Goal: Information Seeking & Learning: Compare options

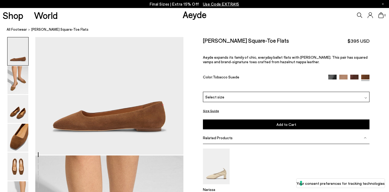
scroll to position [38, 0]
click at [331, 75] on img at bounding box center [332, 79] width 8 height 8
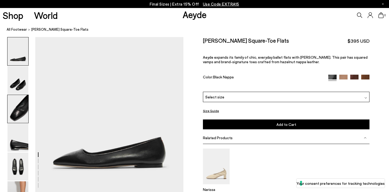
click at [22, 106] on img at bounding box center [17, 109] width 21 height 28
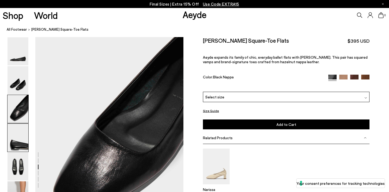
click at [18, 146] on img at bounding box center [17, 138] width 21 height 28
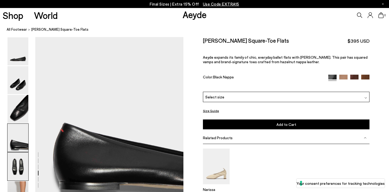
click at [19, 166] on img at bounding box center [17, 167] width 21 height 28
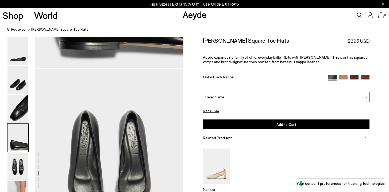
scroll to position [712, 0]
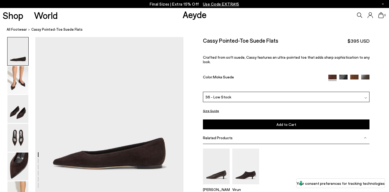
click at [344, 75] on img at bounding box center [343, 79] width 8 height 8
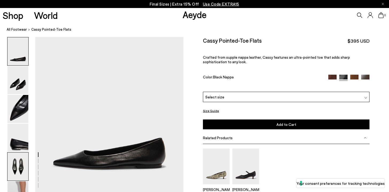
click at [17, 164] on img at bounding box center [17, 167] width 21 height 28
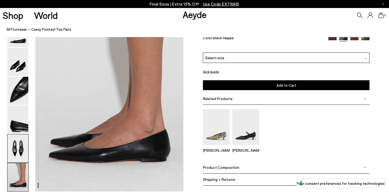
scroll to position [992, 0]
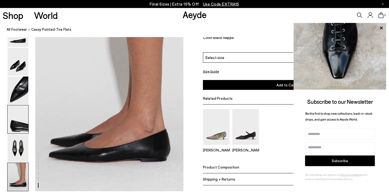
click at [16, 127] on img at bounding box center [17, 119] width 21 height 28
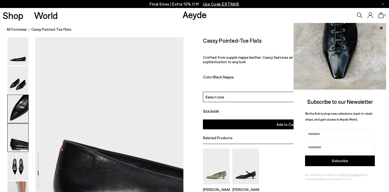
click at [15, 108] on img at bounding box center [17, 109] width 21 height 28
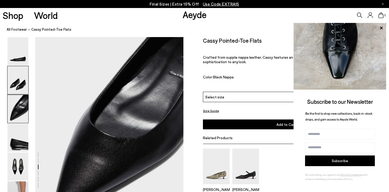
click at [14, 84] on img at bounding box center [17, 80] width 21 height 28
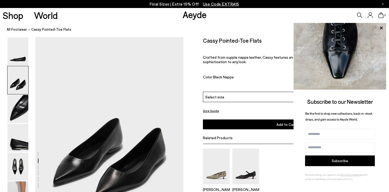
scroll to position [156, 0]
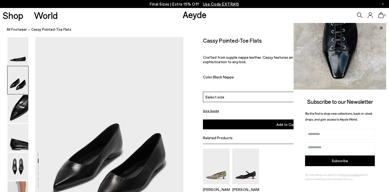
click at [380, 29] on icon at bounding box center [380, 27] width 3 height 3
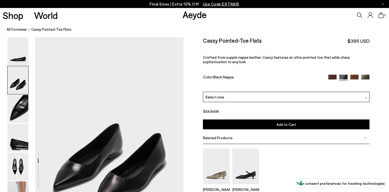
click at [355, 75] on img at bounding box center [354, 79] width 8 height 8
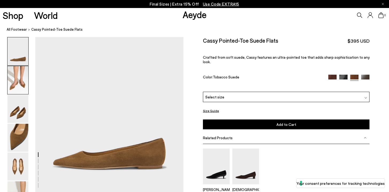
click at [18, 87] on img at bounding box center [17, 80] width 21 height 28
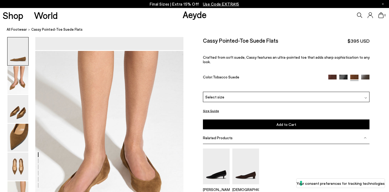
scroll to position [156, 0]
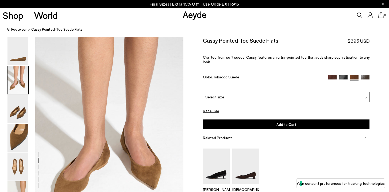
click at [343, 75] on img at bounding box center [343, 79] width 8 height 8
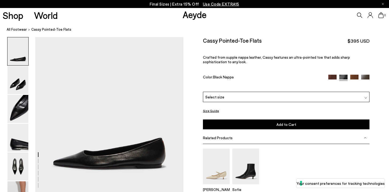
click at [366, 75] on img at bounding box center [365, 79] width 8 height 8
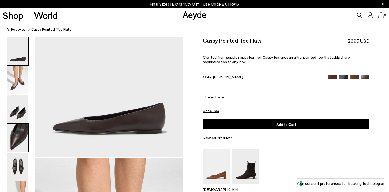
click at [15, 143] on img at bounding box center [17, 138] width 21 height 28
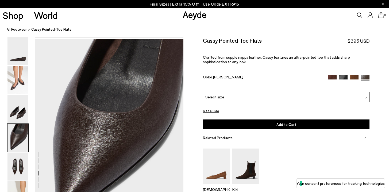
scroll to position [553, 0]
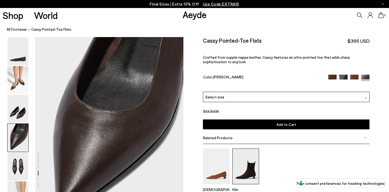
click at [249, 158] on img at bounding box center [245, 167] width 27 height 36
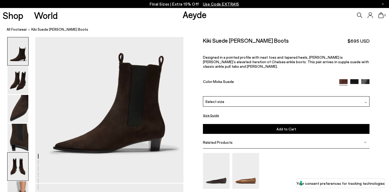
click at [17, 166] on img at bounding box center [17, 167] width 21 height 28
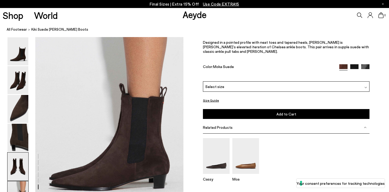
scroll to position [1054, 0]
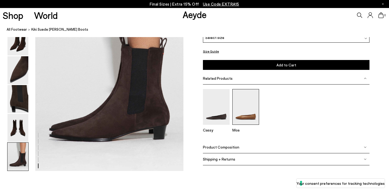
click at [242, 110] on img at bounding box center [245, 107] width 27 height 36
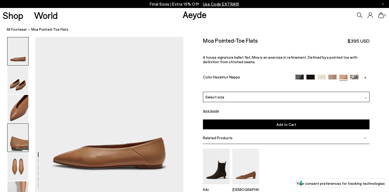
click at [18, 143] on img at bounding box center [17, 138] width 21 height 28
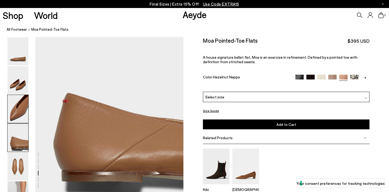
click at [17, 108] on img at bounding box center [17, 109] width 21 height 28
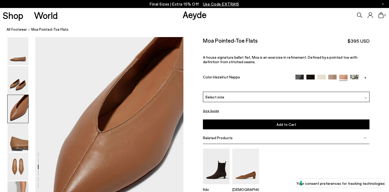
scroll to position [355, 0]
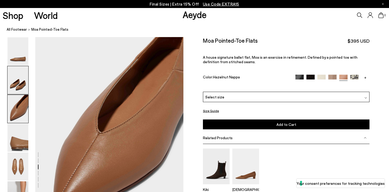
click at [18, 80] on img at bounding box center [17, 80] width 21 height 28
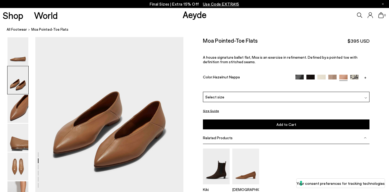
scroll to position [204, 0]
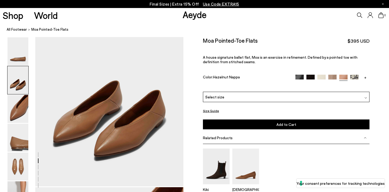
click at [332, 75] on img at bounding box center [332, 79] width 8 height 8
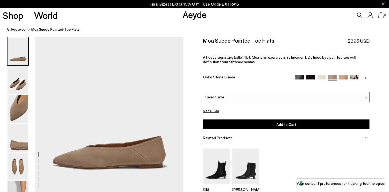
click at [320, 75] on img at bounding box center [321, 79] width 8 height 8
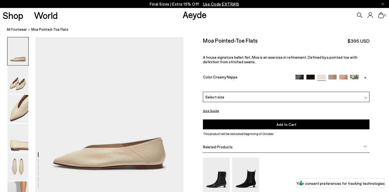
click at [308, 75] on img at bounding box center [310, 79] width 8 height 8
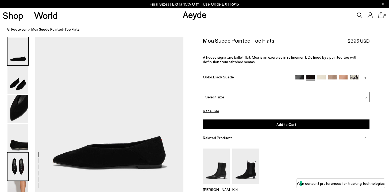
click at [9, 172] on img at bounding box center [17, 167] width 21 height 28
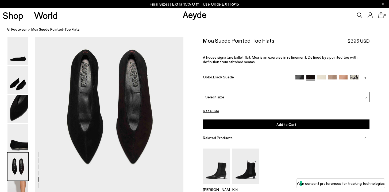
scroll to position [780, 0]
click at [298, 75] on img at bounding box center [299, 79] width 8 height 8
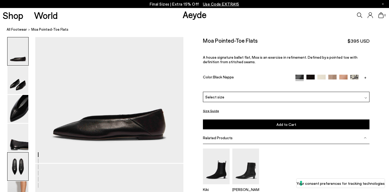
click at [10, 169] on img at bounding box center [17, 167] width 21 height 28
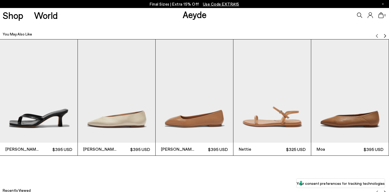
scroll to position [1184, 0]
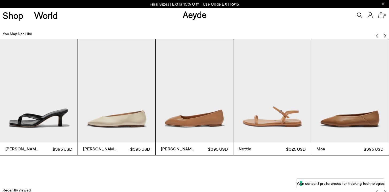
click at [106, 125] on img "2 / 6" at bounding box center [116, 90] width 77 height 103
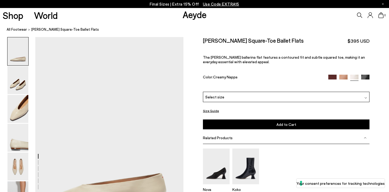
scroll to position [25, 0]
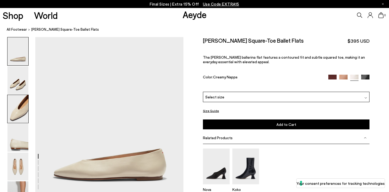
click at [18, 113] on img at bounding box center [17, 109] width 21 height 28
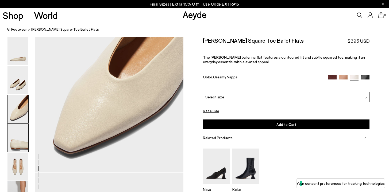
click at [15, 140] on img at bounding box center [17, 138] width 21 height 28
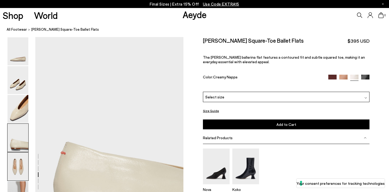
click at [16, 166] on img at bounding box center [17, 167] width 21 height 28
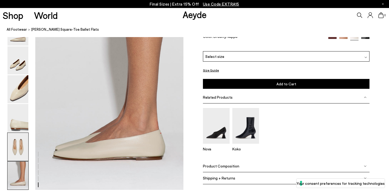
scroll to position [1036, 0]
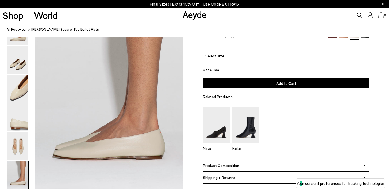
click at [14, 180] on img at bounding box center [17, 175] width 21 height 28
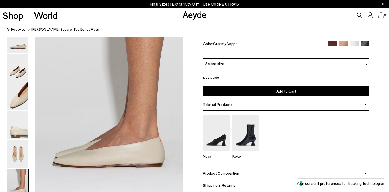
scroll to position [1028, 0]
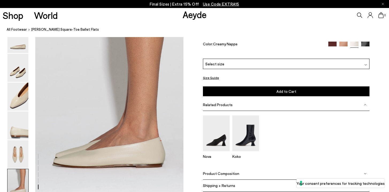
click at [328, 50] on img at bounding box center [332, 46] width 8 height 8
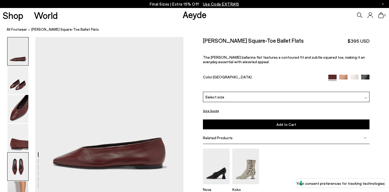
click at [21, 170] on img at bounding box center [17, 167] width 21 height 28
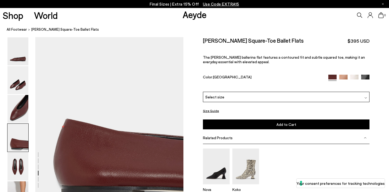
scroll to position [569, 0]
